Goal: Check status: Check status

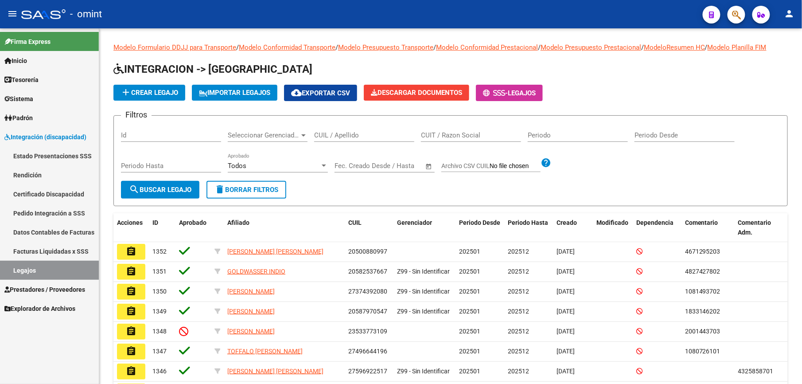
click at [46, 269] on link "Legajos" at bounding box center [49, 270] width 99 height 19
click at [340, 135] on input "CUIL / Apellido" at bounding box center [364, 135] width 100 height 8
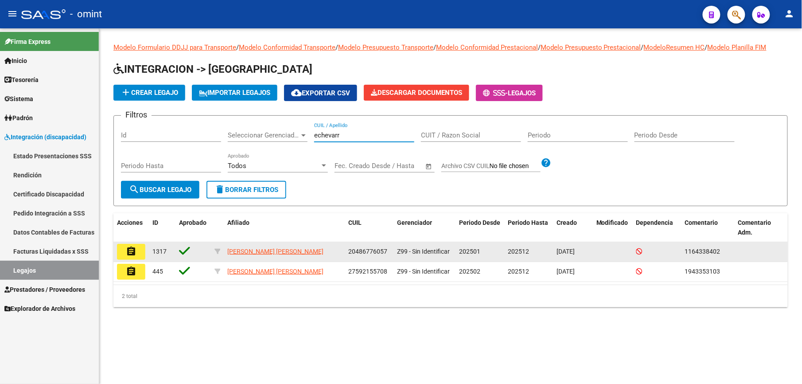
type input "echevarr"
click at [139, 256] on button "assignment" at bounding box center [131, 252] width 28 height 16
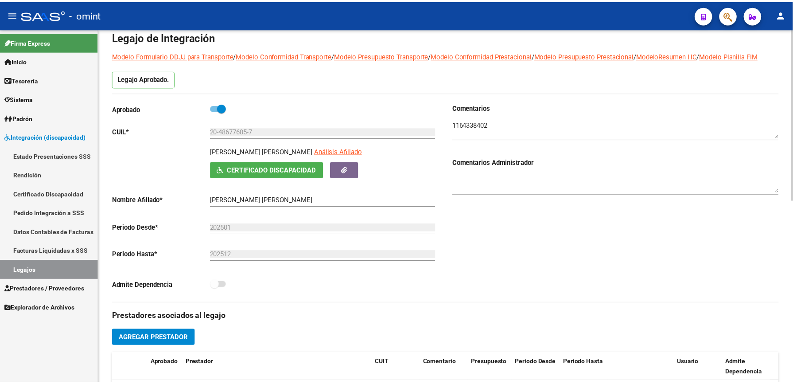
scroll to position [177, 0]
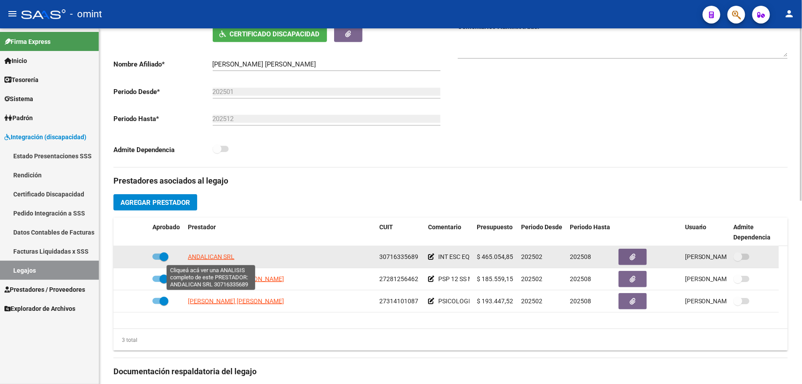
click at [218, 260] on span "ANDALICAN SRL" at bounding box center [211, 256] width 47 height 7
type textarea "30716335689"
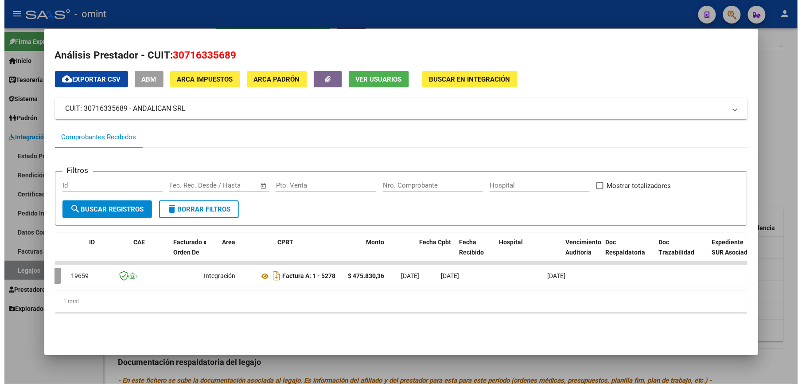
scroll to position [0, 0]
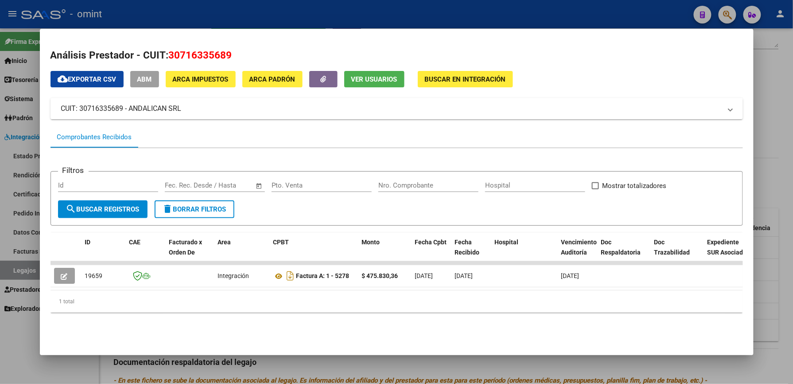
click at [396, 3] on div at bounding box center [396, 192] width 793 height 384
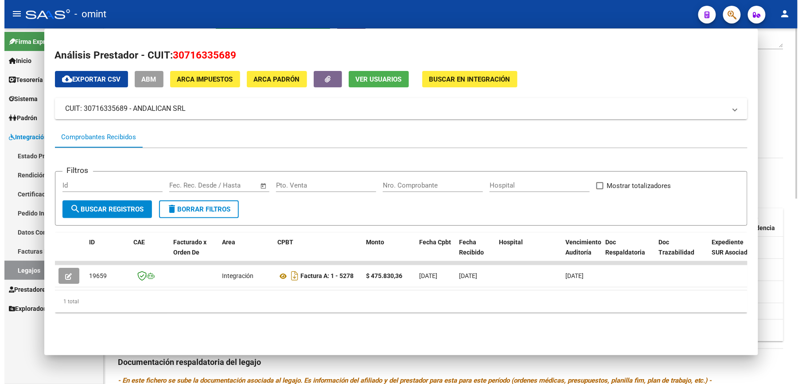
scroll to position [177, 0]
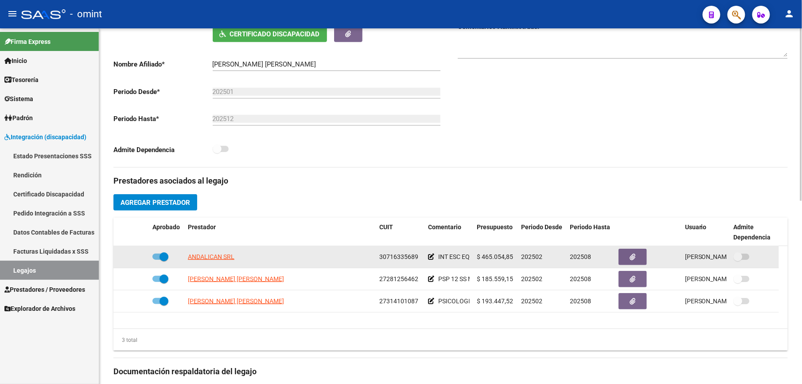
drag, startPoint x: 380, startPoint y: 256, endPoint x: 421, endPoint y: 256, distance: 41.2
click at [421, 256] on datatable-body-cell "30716335689" at bounding box center [400, 257] width 49 height 22
drag, startPoint x: 421, startPoint y: 256, endPoint x: 410, endPoint y: 256, distance: 11.1
copy span "30716335689"
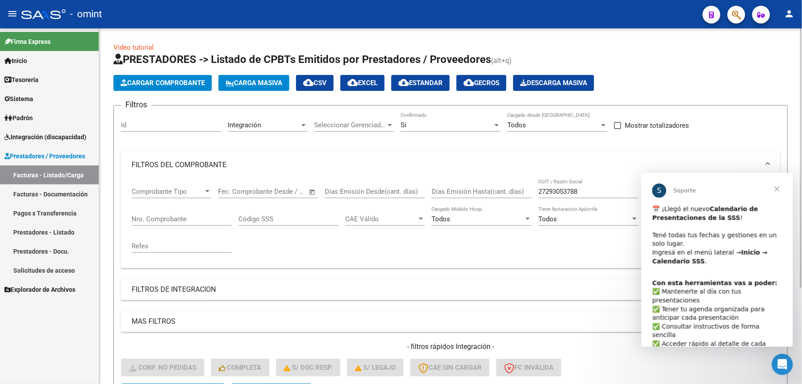
scroll to position [133, 0]
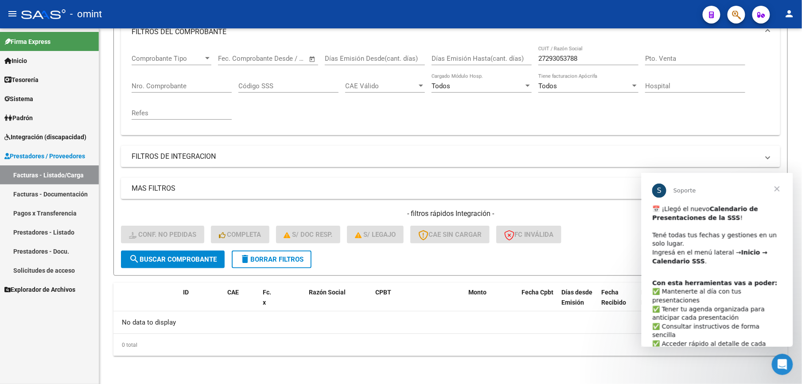
click at [59, 134] on span "Integración (discapacidad)" at bounding box center [45, 137] width 82 height 10
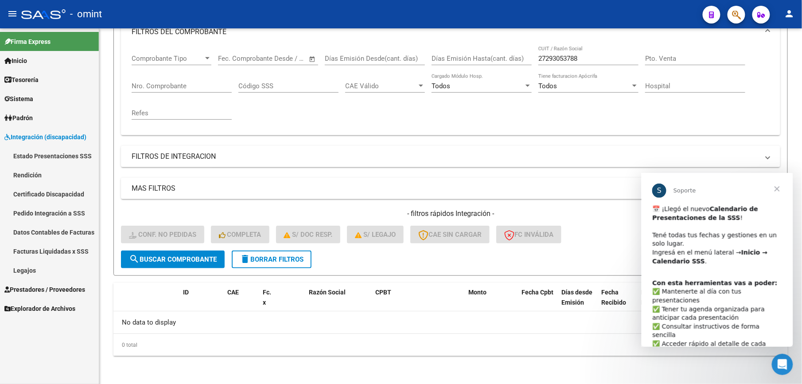
click at [780, 187] on span "Cerrar" at bounding box center [777, 188] width 32 height 32
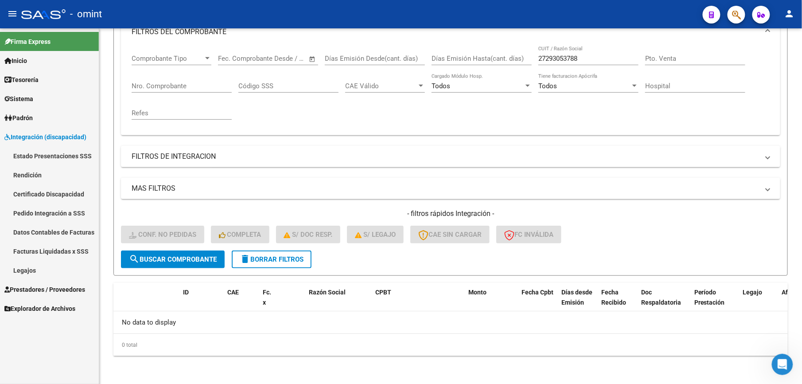
click at [68, 213] on link "Pedido Integración a SSS" at bounding box center [49, 212] width 99 height 19
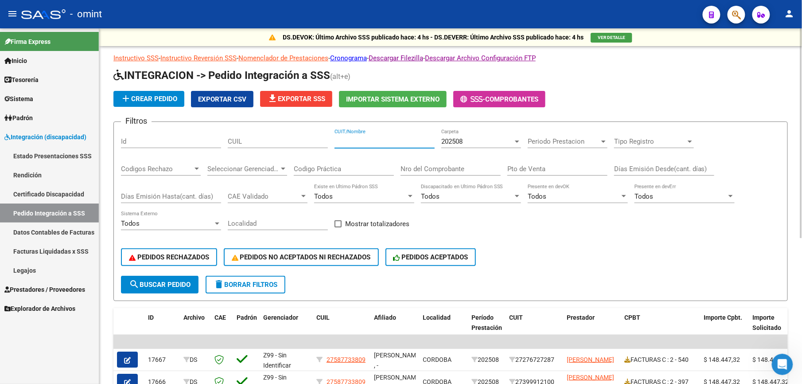
paste input "30716335689"
type input "30716335689"
click at [518, 140] on div at bounding box center [517, 141] width 4 height 2
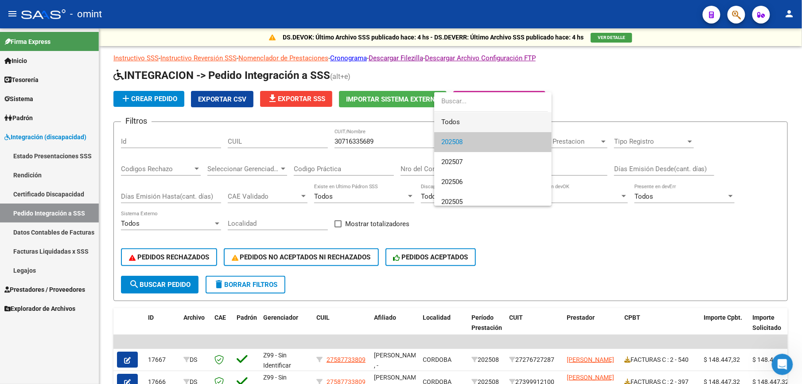
click at [487, 123] on span "Todos" at bounding box center [492, 122] width 103 height 20
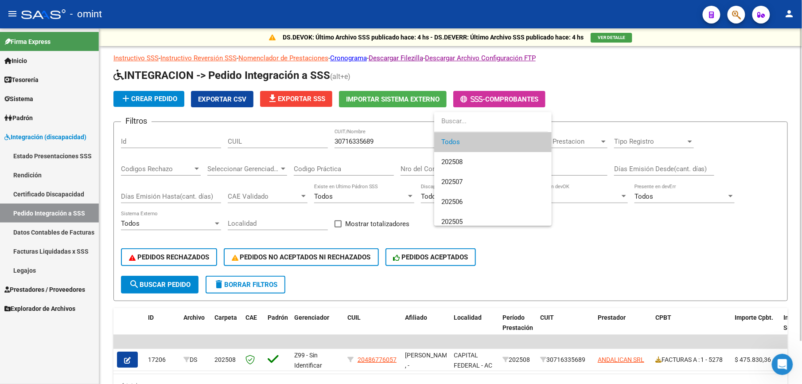
click at [630, 273] on div at bounding box center [401, 192] width 802 height 384
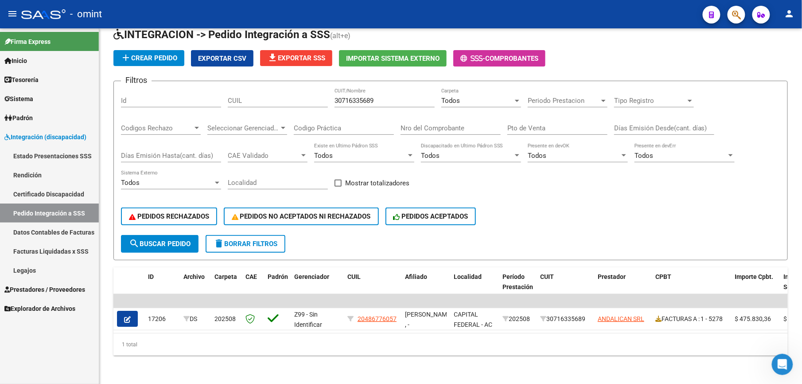
click at [74, 253] on link "Facturas Liquidadas x SSS" at bounding box center [49, 250] width 99 height 19
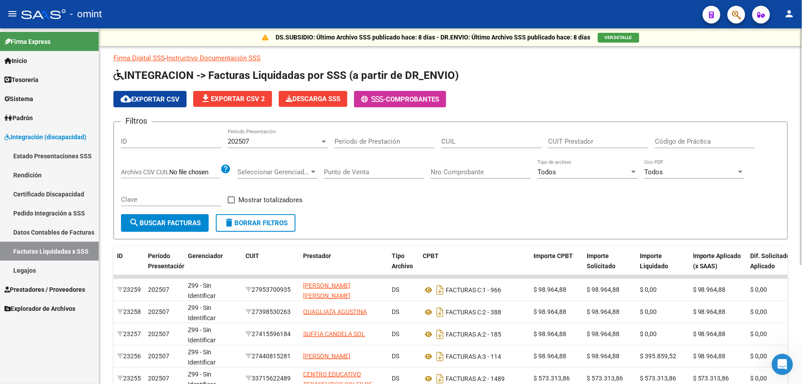
click at [292, 141] on div "202507" at bounding box center [274, 141] width 92 height 8
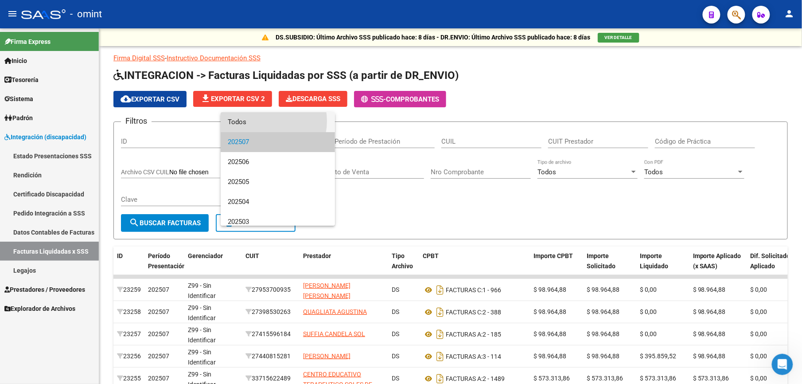
click at [264, 121] on span "Todos" at bounding box center [278, 122] width 100 height 20
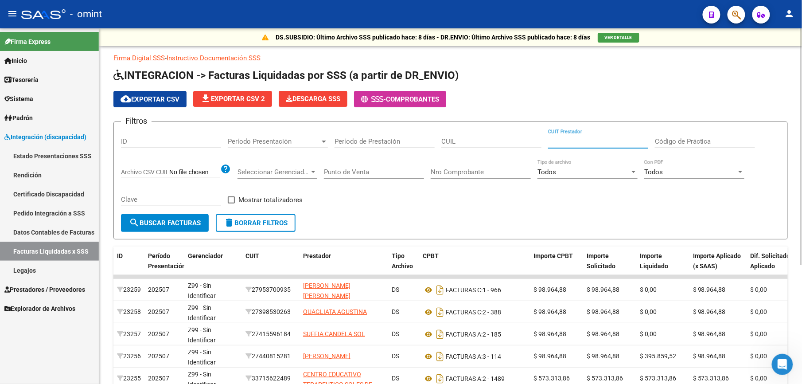
paste input "30-71633568-9"
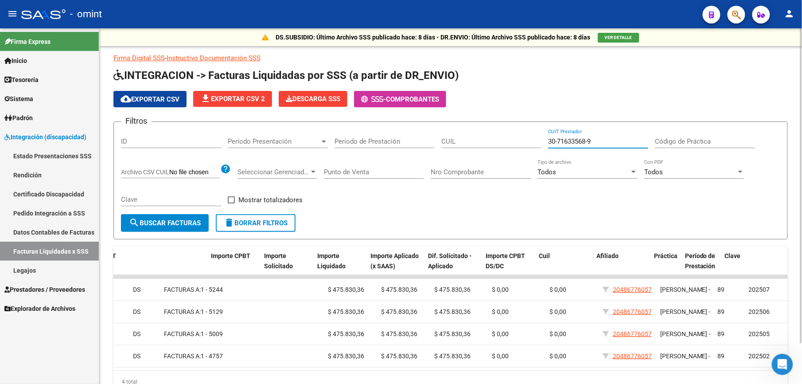
scroll to position [0, 323]
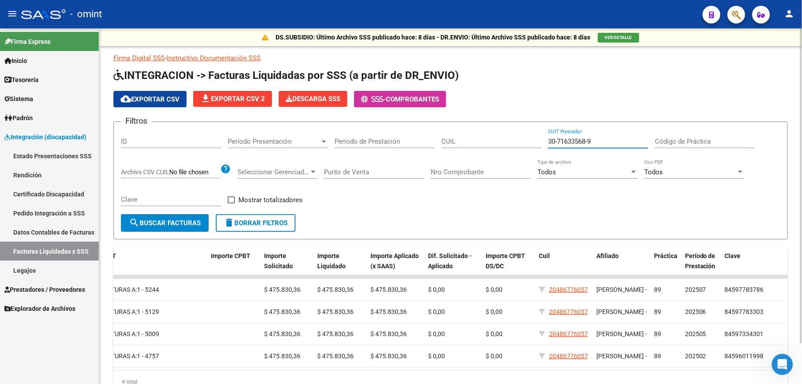
type input "30-71633568-9"
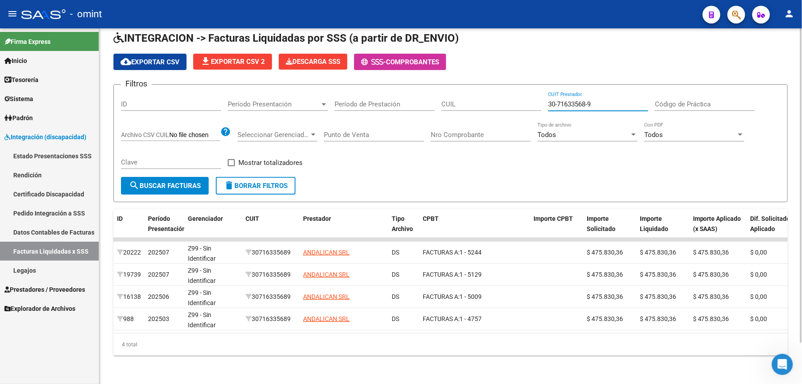
scroll to position [0, 3]
